Goal: Check status: Check status

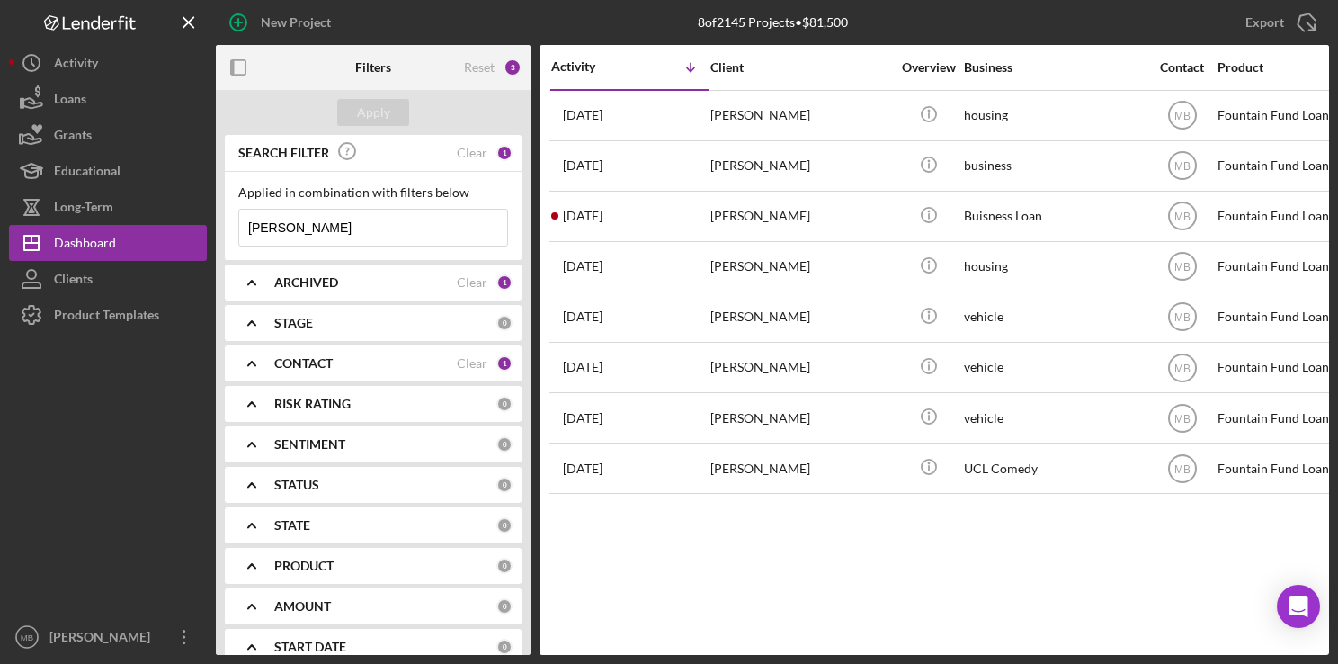
click at [424, 231] on input "[PERSON_NAME]" at bounding box center [373, 228] width 268 height 36
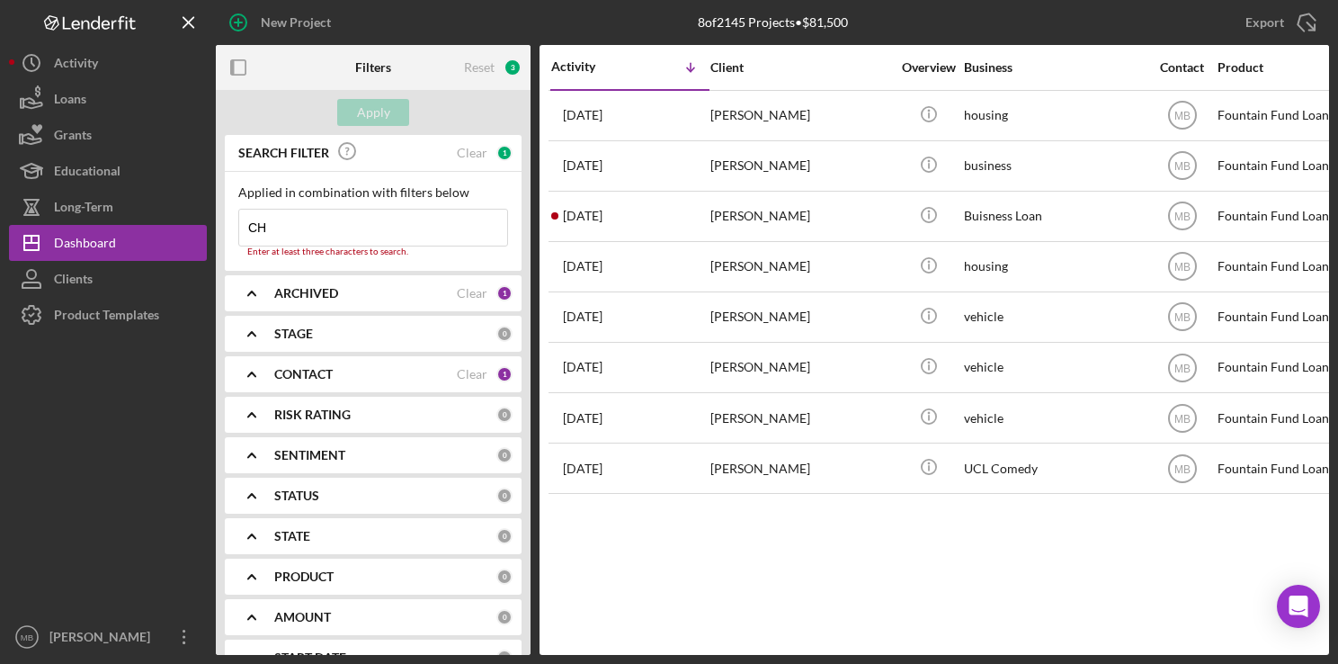
type input "C"
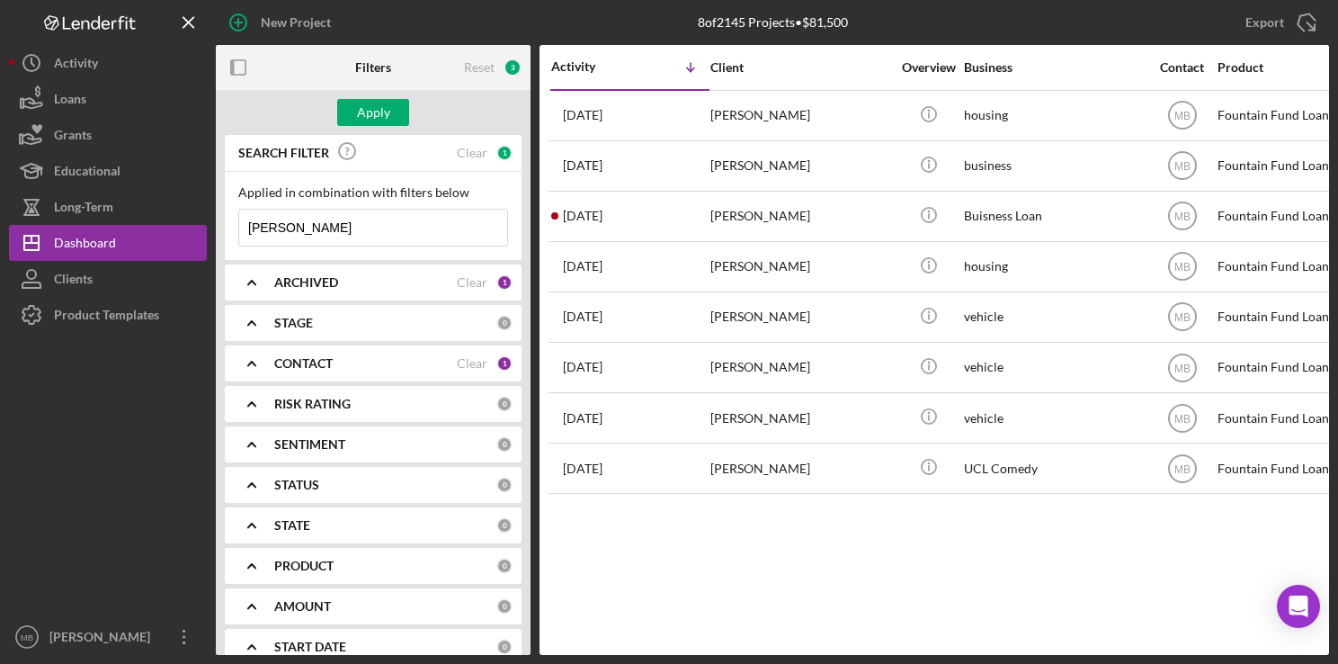
type input "[PERSON_NAME]"
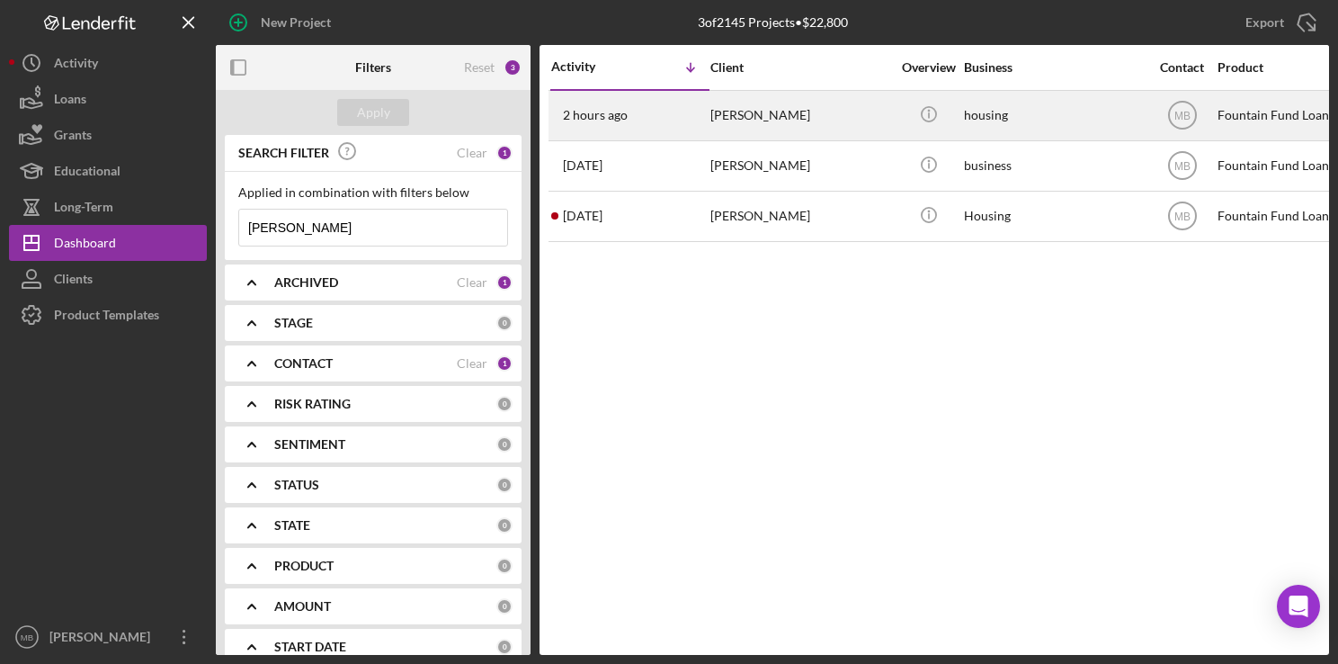
click at [778, 121] on div "[PERSON_NAME]" at bounding box center [801, 116] width 180 height 48
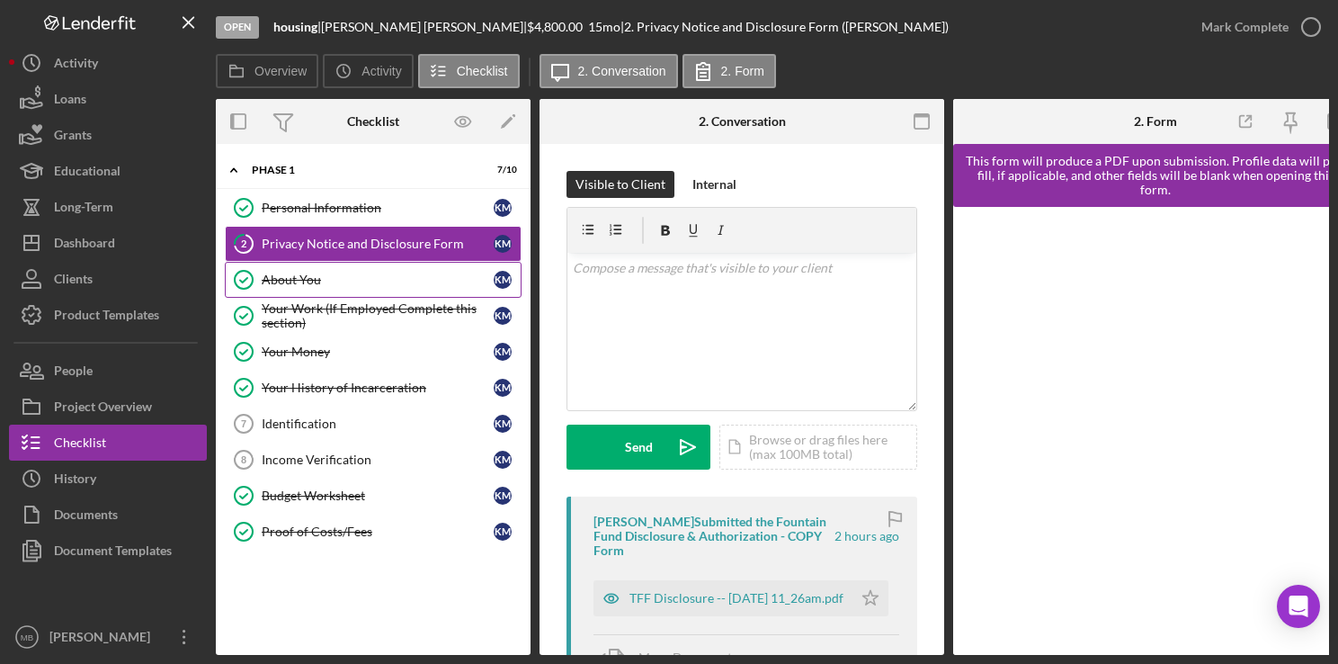
click at [301, 273] on div "About You" at bounding box center [378, 280] width 232 height 14
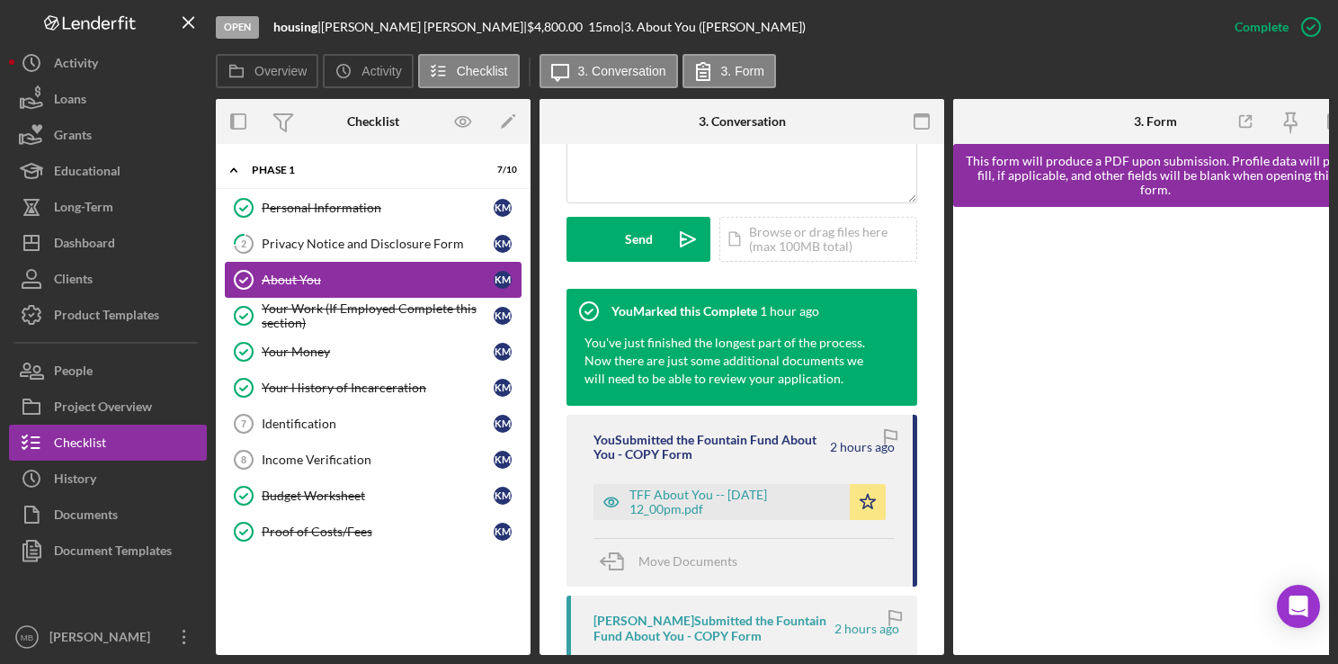
scroll to position [481, 0]
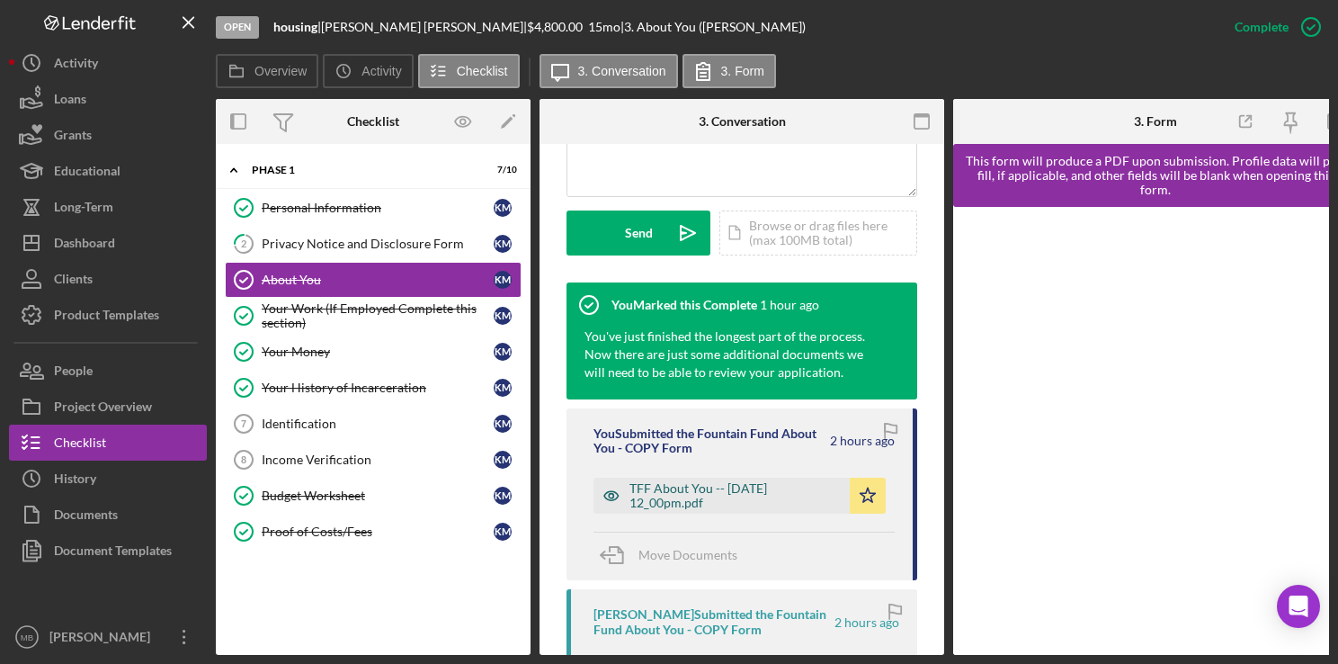
click at [734, 506] on div "TFF About You -- [DATE] 12_00pm.pdf" at bounding box center [735, 495] width 211 height 29
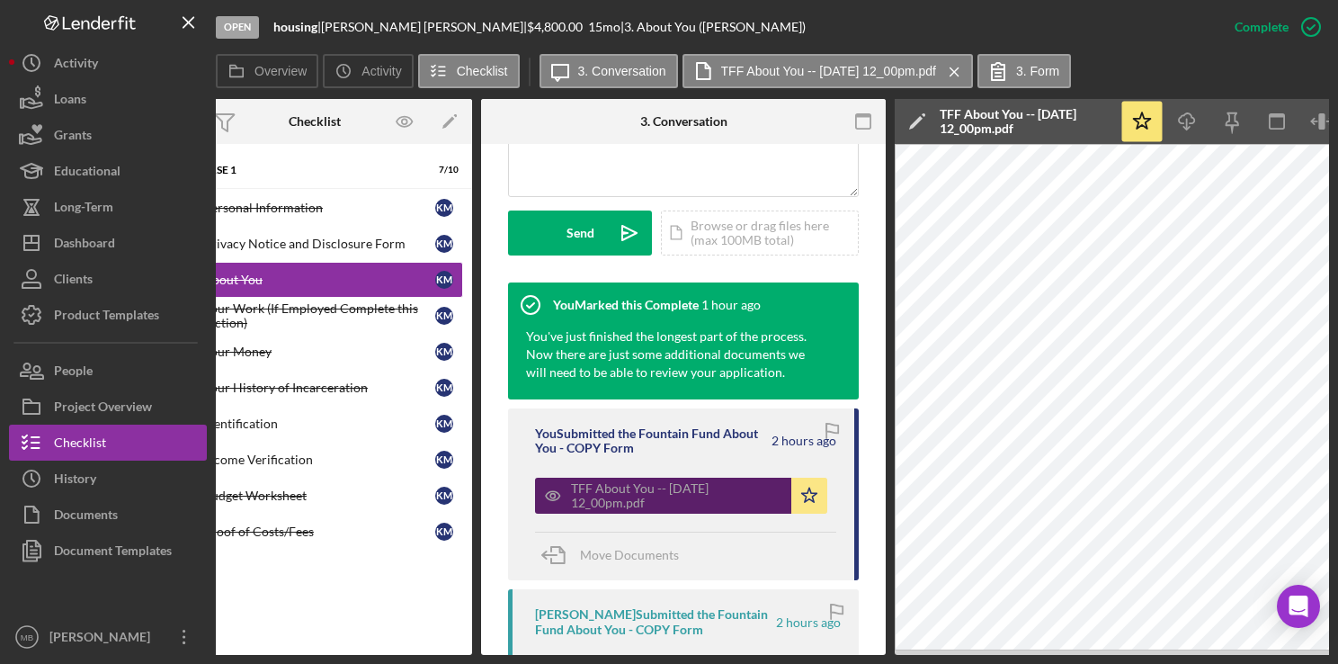
scroll to position [0, 0]
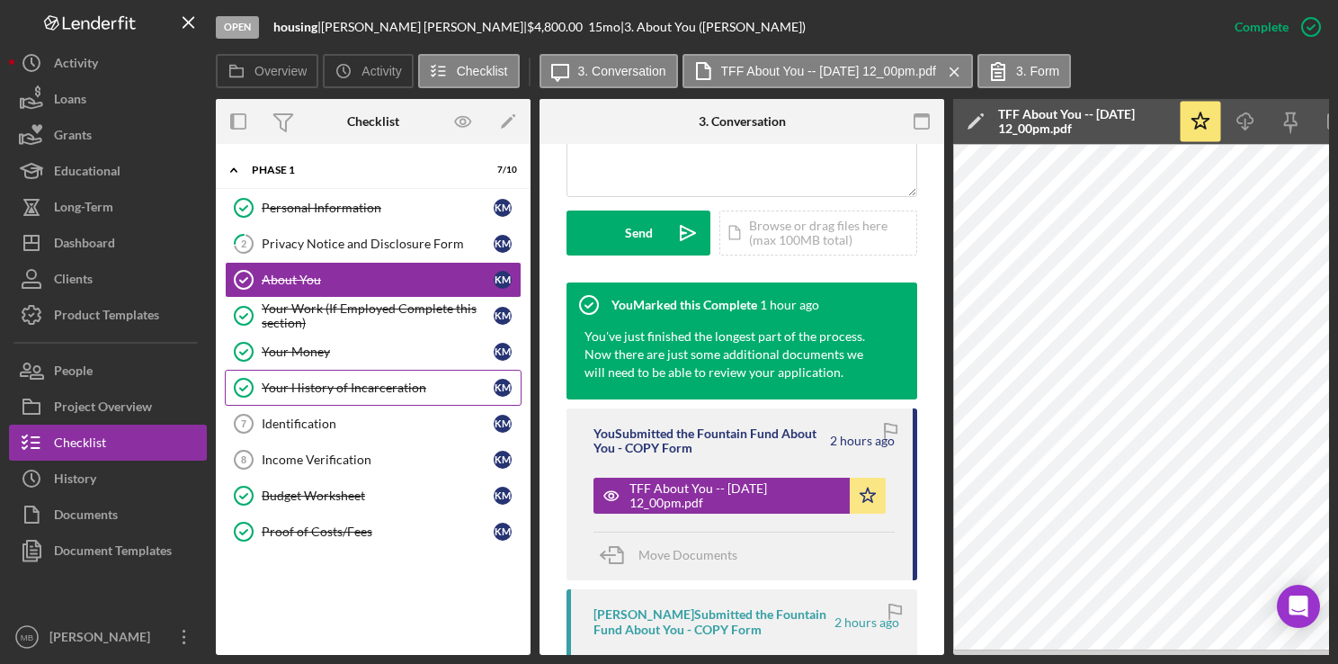
click at [389, 394] on link "Your History of Incarceration Your History of Incarceration K M" at bounding box center [373, 388] width 297 height 36
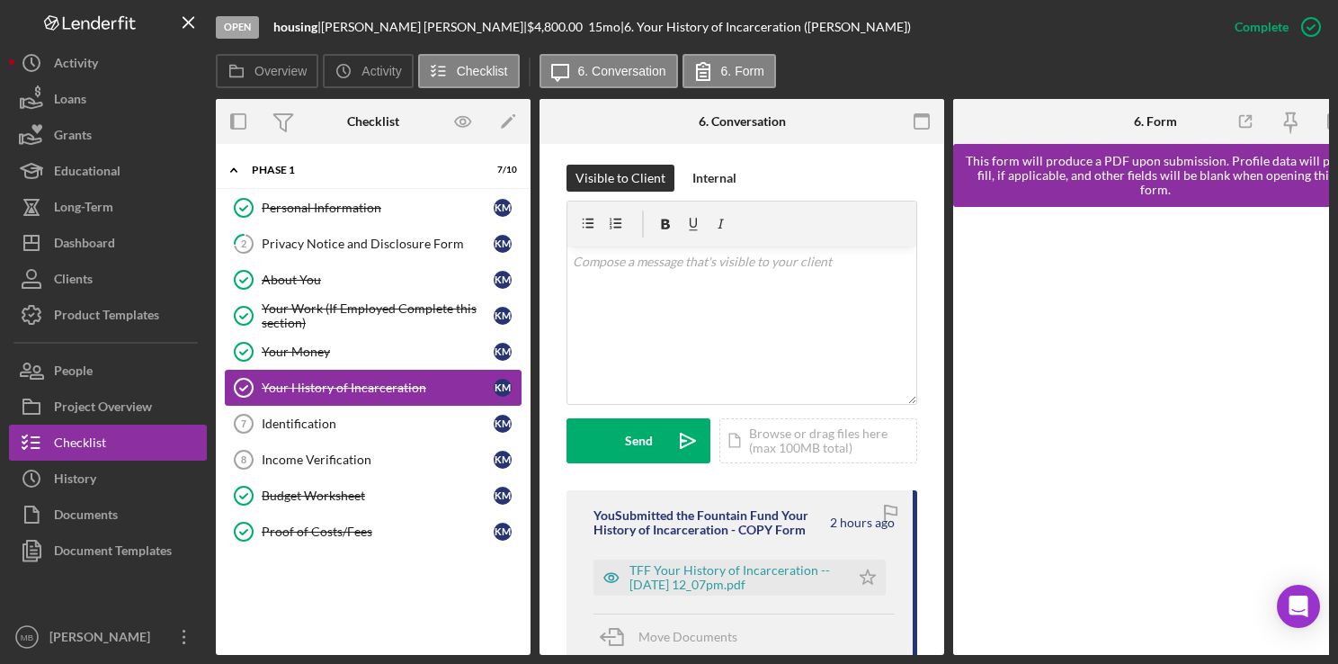
scroll to position [277, 0]
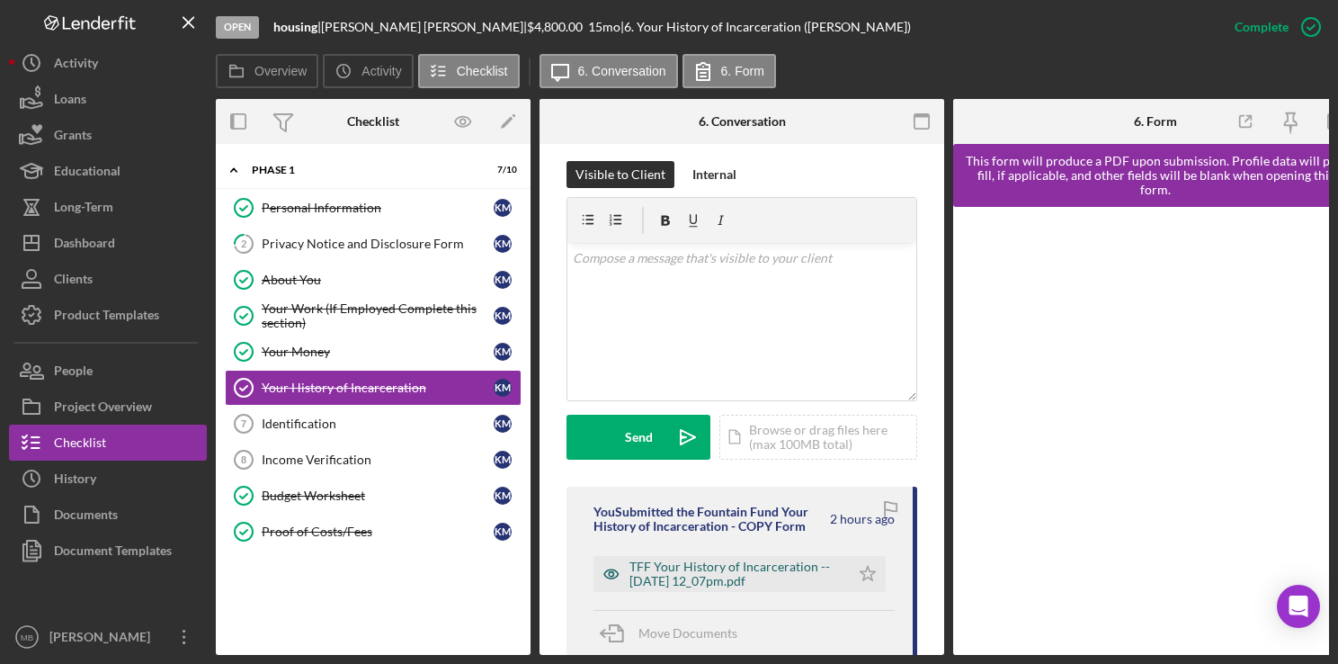
click at [731, 574] on div "TFF Your History of Incarceration -- [DATE] 12_07pm.pdf" at bounding box center [735, 573] width 211 height 29
